Goal: Task Accomplishment & Management: Manage account settings

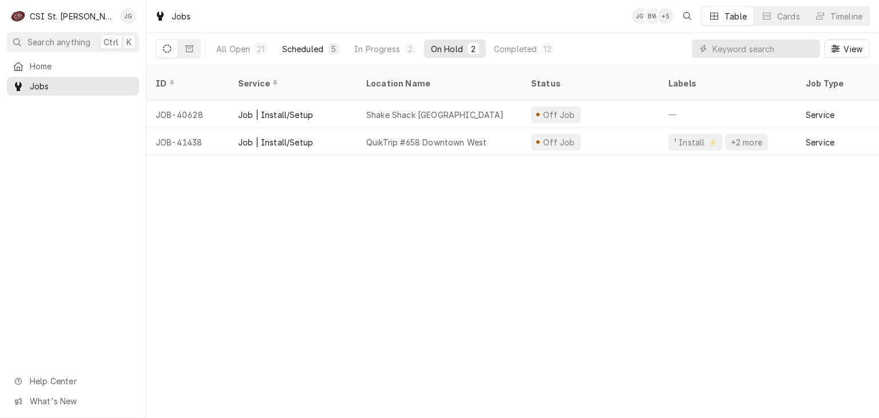
click at [329, 45] on div "5" at bounding box center [333, 48] width 11 height 11
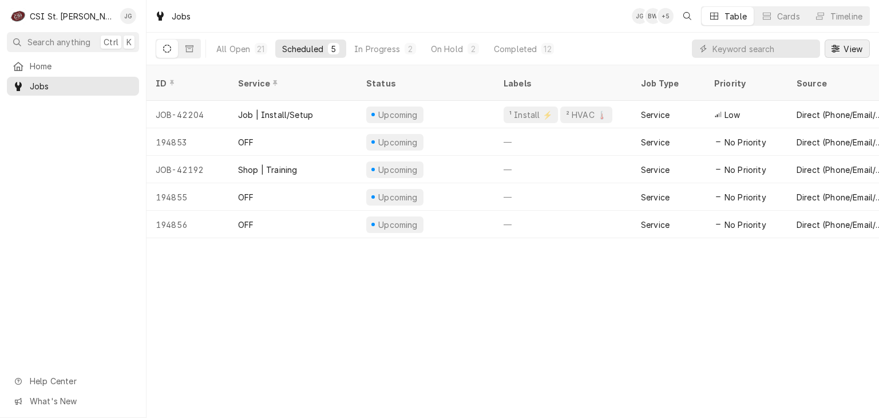
click at [842, 49] on span "View" at bounding box center [853, 49] width 23 height 12
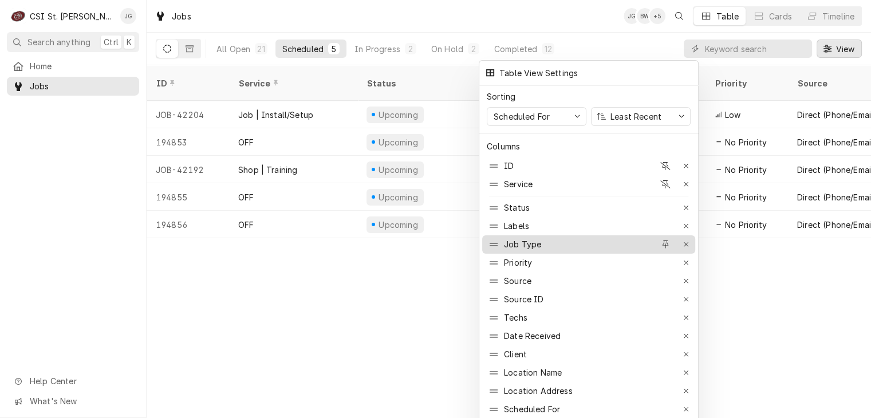
drag, startPoint x: 497, startPoint y: 404, endPoint x: 495, endPoint y: 231, distance: 172.9
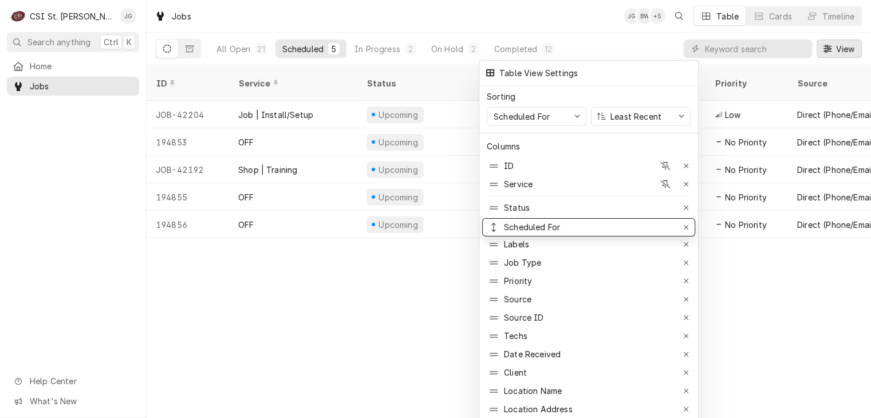
drag, startPoint x: 495, startPoint y: 231, endPoint x: 491, endPoint y: 220, distance: 12.1
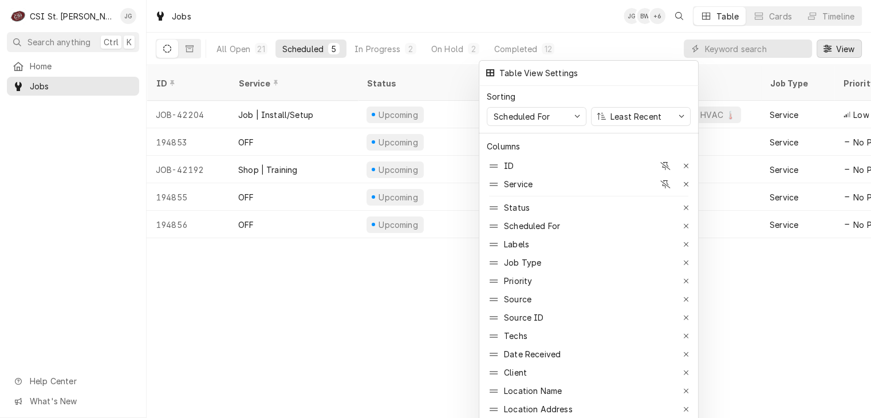
click at [393, 299] on div at bounding box center [435, 209] width 871 height 418
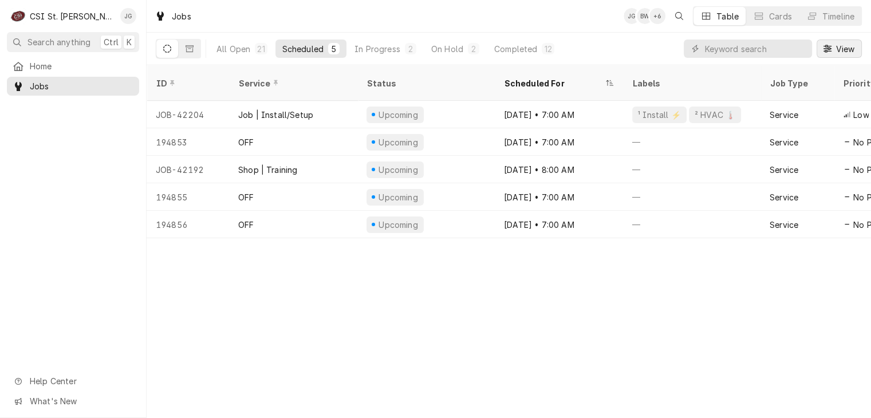
click at [841, 51] on span "View" at bounding box center [844, 49] width 23 height 12
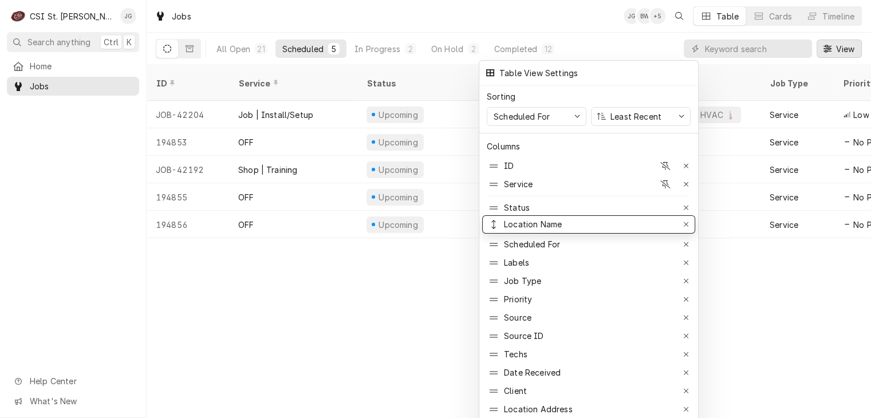
drag, startPoint x: 496, startPoint y: 385, endPoint x: 479, endPoint y: 218, distance: 167.5
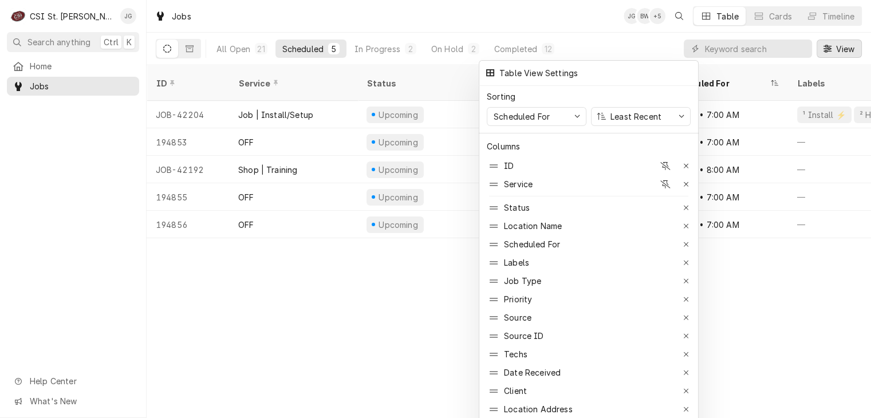
click at [396, 309] on div at bounding box center [435, 209] width 871 height 418
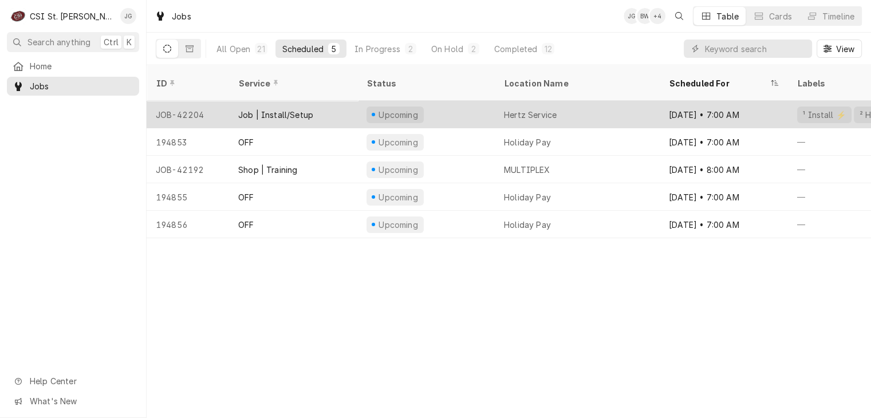
click at [293, 109] on div "Job | Install/Setup" at bounding box center [275, 115] width 75 height 12
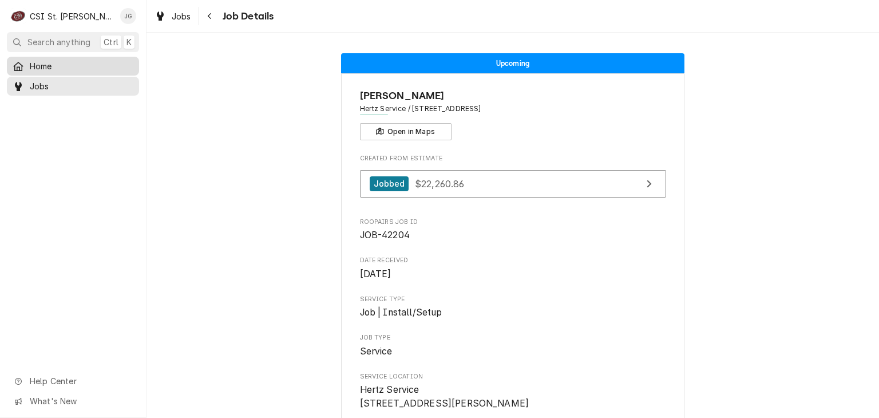
click at [44, 67] on span "Home" at bounding box center [82, 66] width 104 height 12
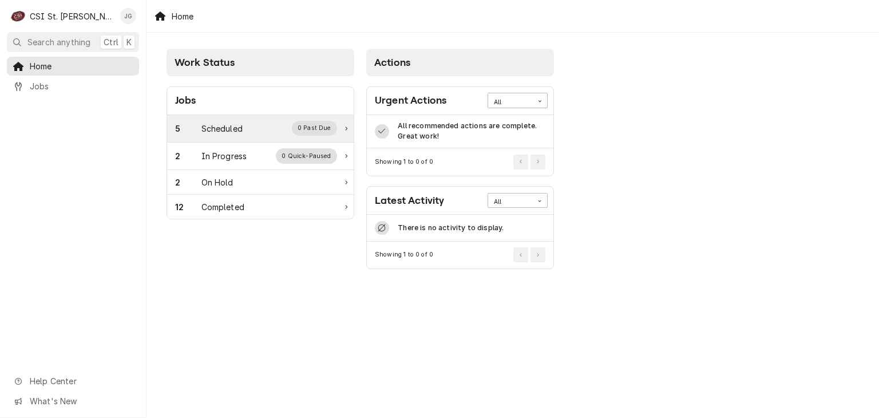
click at [212, 129] on div "Scheduled" at bounding box center [222, 129] width 41 height 12
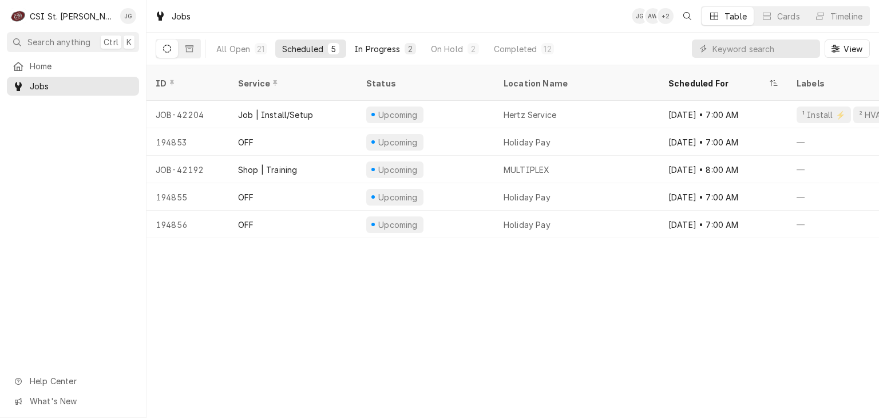
click at [382, 48] on div "In Progress" at bounding box center [377, 49] width 46 height 12
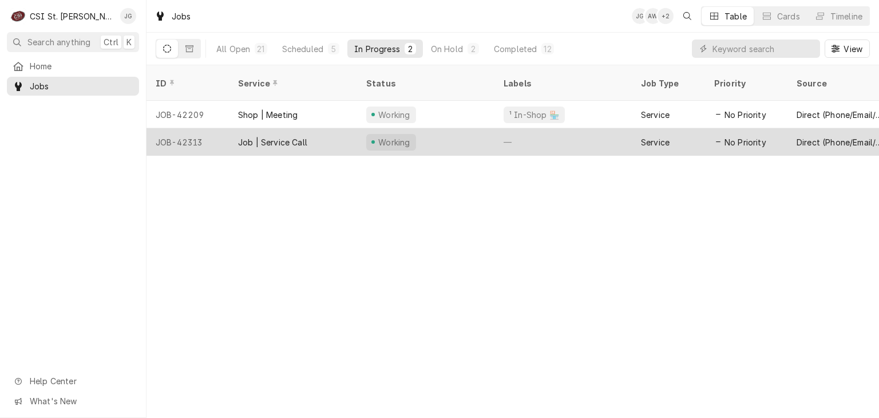
click at [274, 134] on div "Job | Service Call" at bounding box center [293, 141] width 128 height 27
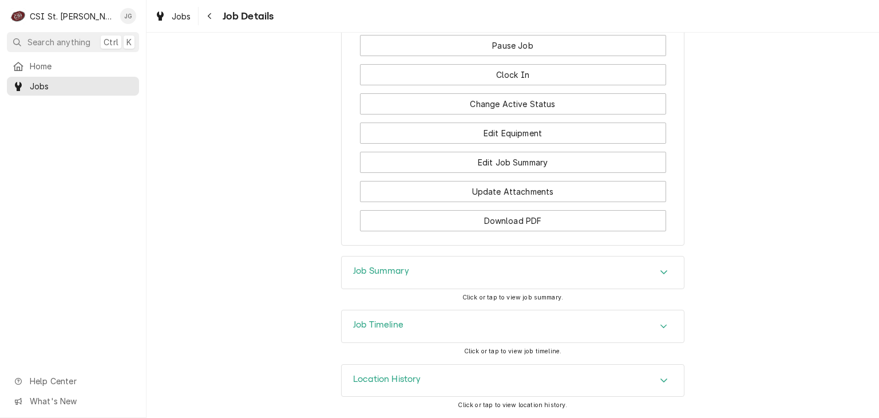
scroll to position [1025, 0]
click at [664, 274] on div "Accordion Header" at bounding box center [664, 273] width 17 height 14
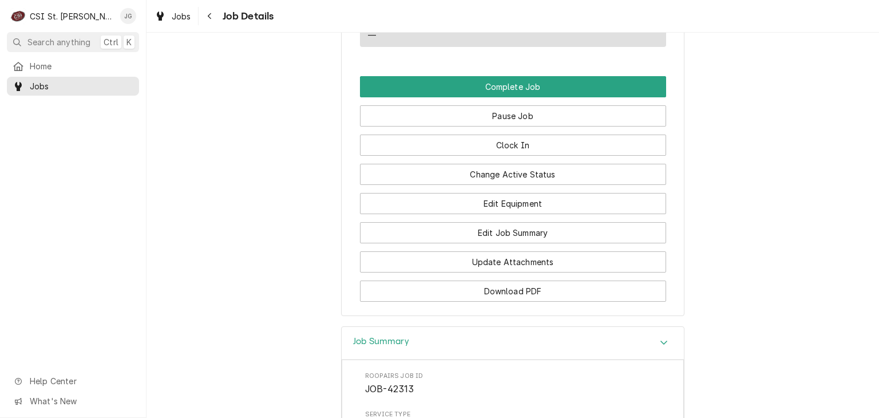
scroll to position [942, 0]
